Goal: Find specific page/section: Find specific page/section

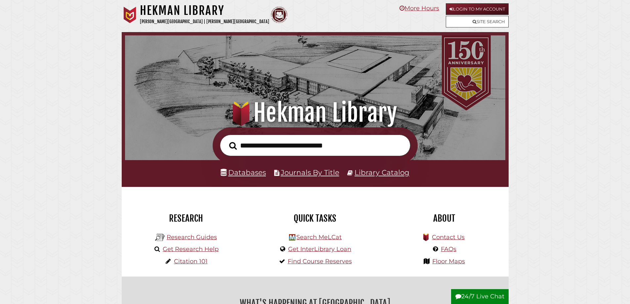
scroll to position [126, 377]
click at [248, 172] on link "Databases" at bounding box center [242, 172] width 45 height 9
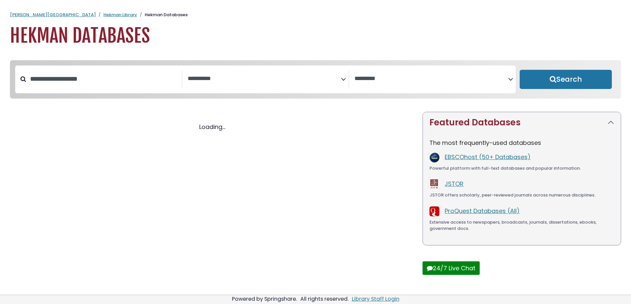
select select "Database Subject Filter"
select select "Database Vendors Filter"
select select "Database Subject Filter"
select select "Database Vendors Filter"
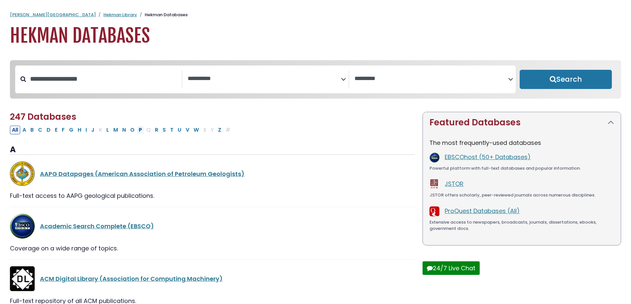
click at [140, 132] on button "P" at bounding box center [140, 130] width 7 height 9
select select "Database Subject Filter"
select select "Database Vendors Filter"
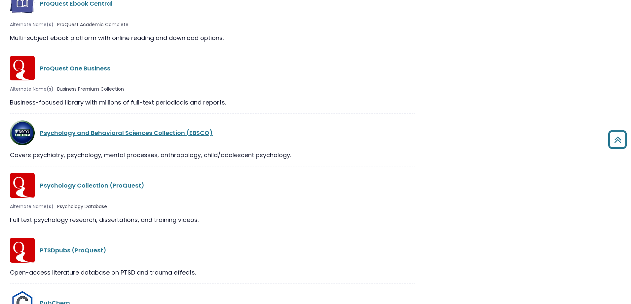
scroll to position [1124, 0]
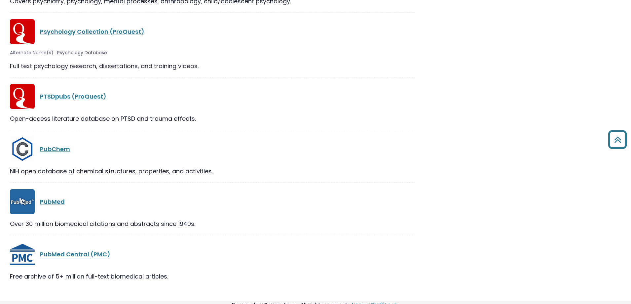
drag, startPoint x: 152, startPoint y: 135, endPoint x: 495, endPoint y: 100, distance: 344.9
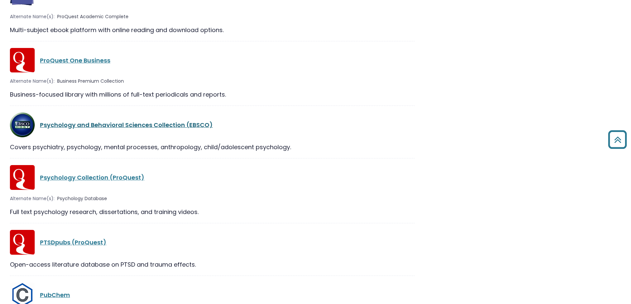
scroll to position [975, 0]
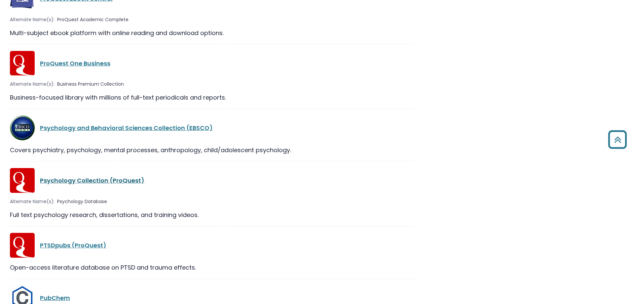
click at [79, 179] on link "Psychology Collection (ProQuest)" at bounding box center [92, 180] width 104 height 8
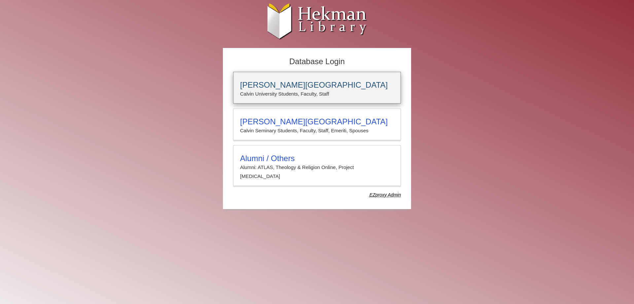
type input "*****"
click at [281, 81] on h3 "[PERSON_NAME][GEOGRAPHIC_DATA]" at bounding box center [317, 84] width 154 height 9
